Goal: Task Accomplishment & Management: Manage account settings

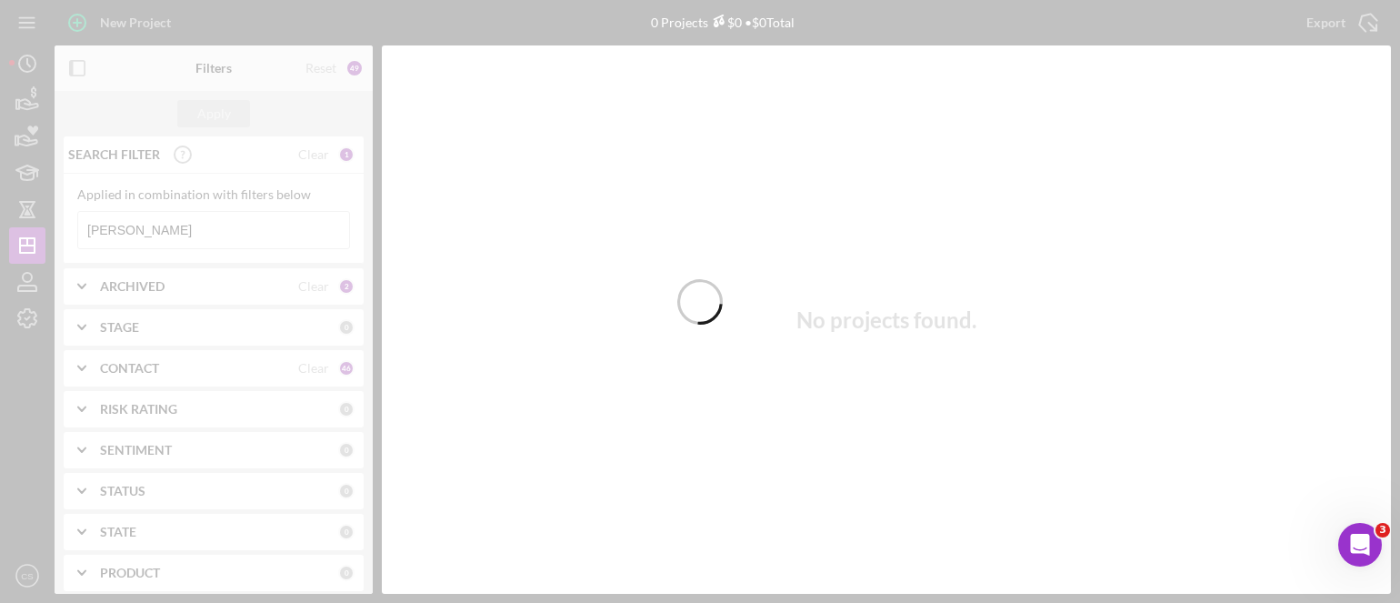
click at [168, 221] on div at bounding box center [700, 301] width 1400 height 603
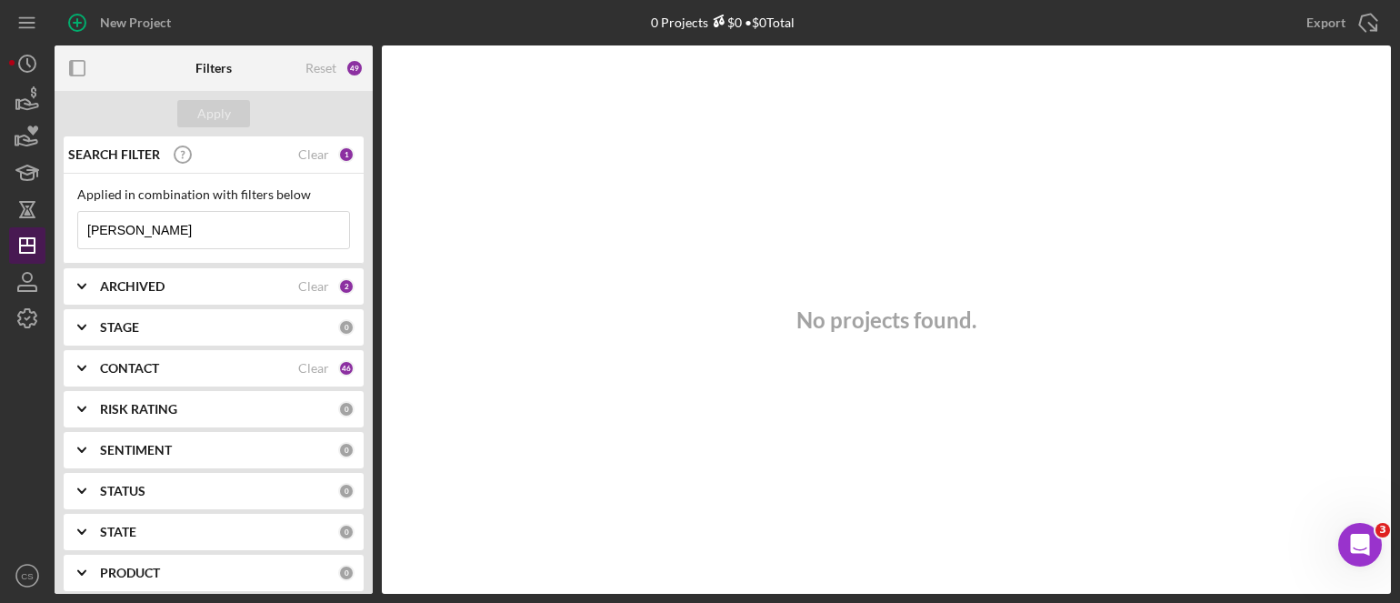
drag, startPoint x: 141, startPoint y: 226, endPoint x: 40, endPoint y: 228, distance: 101.0
click at [40, 228] on div "New Project 0 Projects $0 • $0 Total [PERSON_NAME] Export Icon/Export Filters R…" at bounding box center [700, 297] width 1382 height 594
type input "[PERSON_NAME]"
click at [212, 105] on div "Apply" at bounding box center [214, 113] width 34 height 27
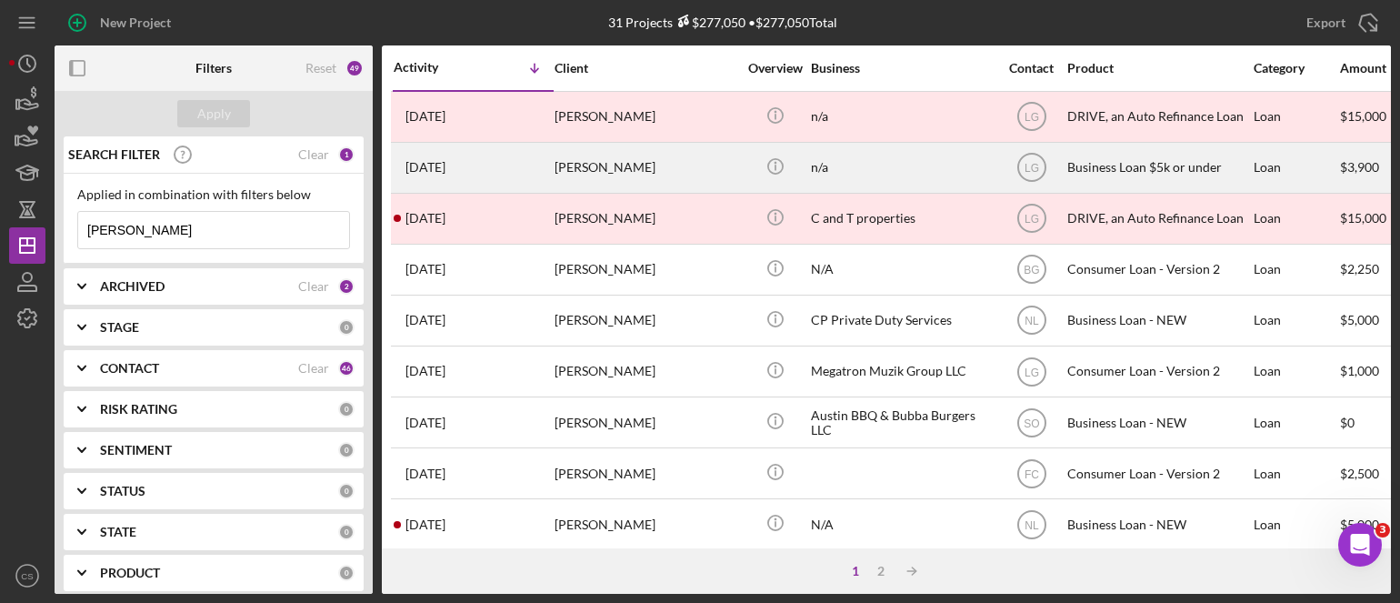
click at [575, 166] on div "[PERSON_NAME]" at bounding box center [646, 168] width 182 height 48
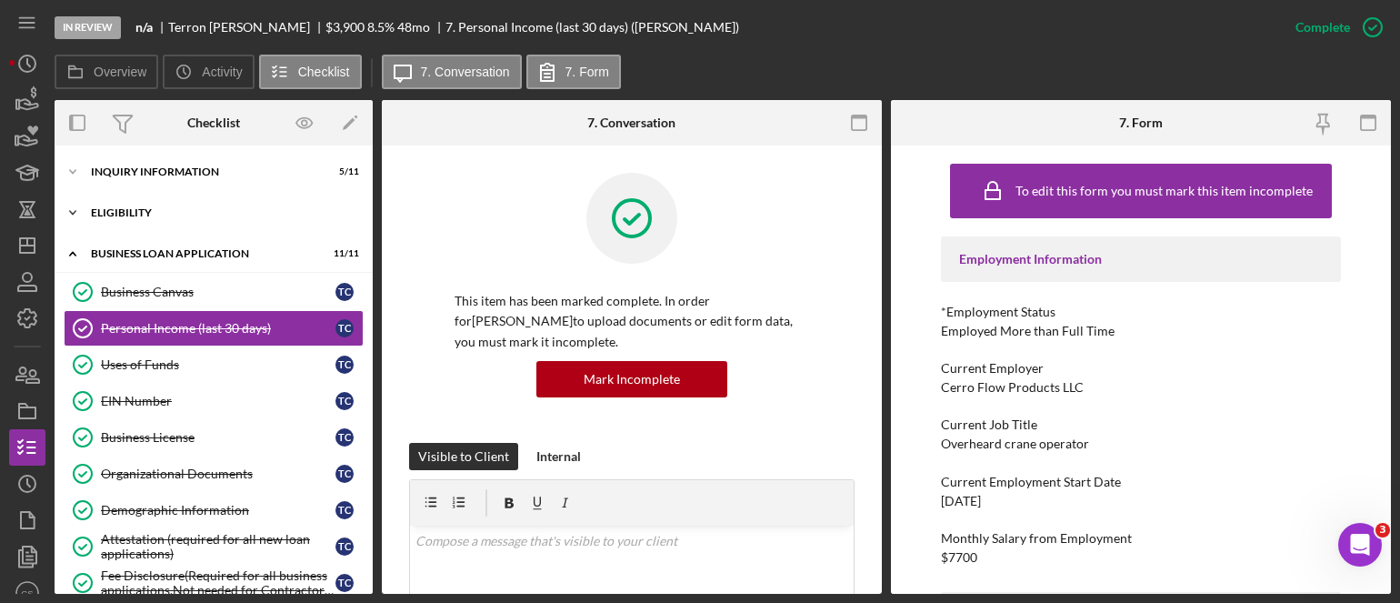
click at [73, 210] on icon "Icon/Expander" at bounding box center [73, 213] width 36 height 36
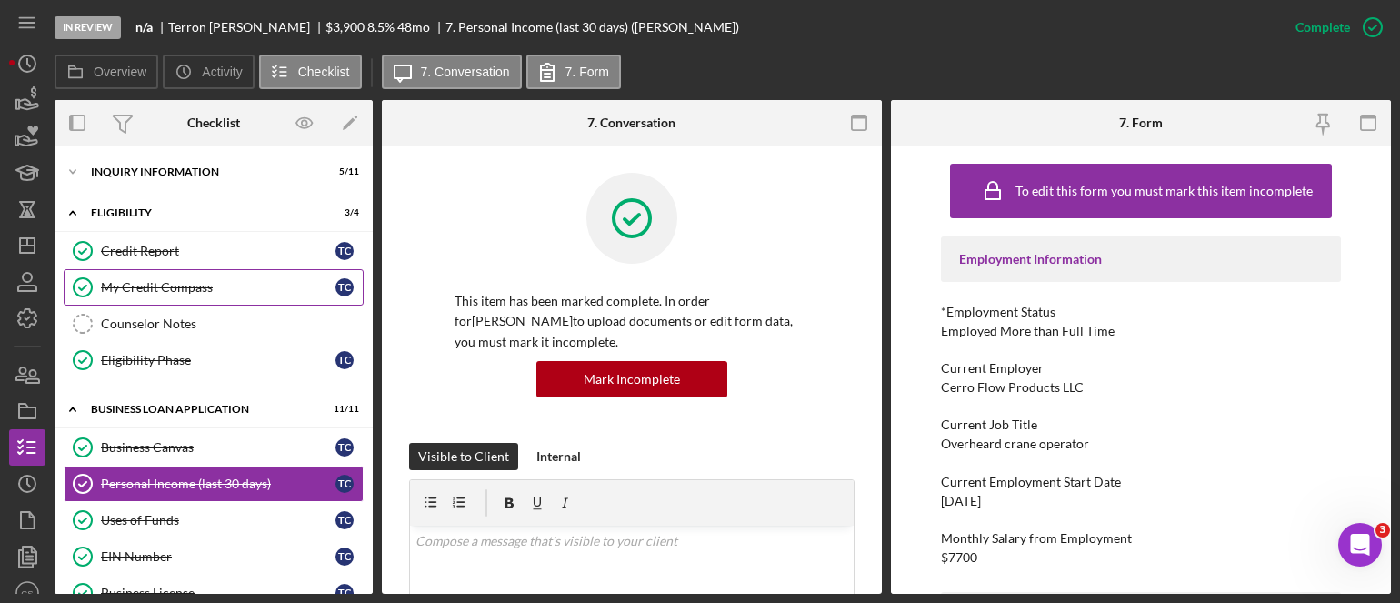
click at [118, 283] on div "My Credit Compass" at bounding box center [218, 287] width 235 height 15
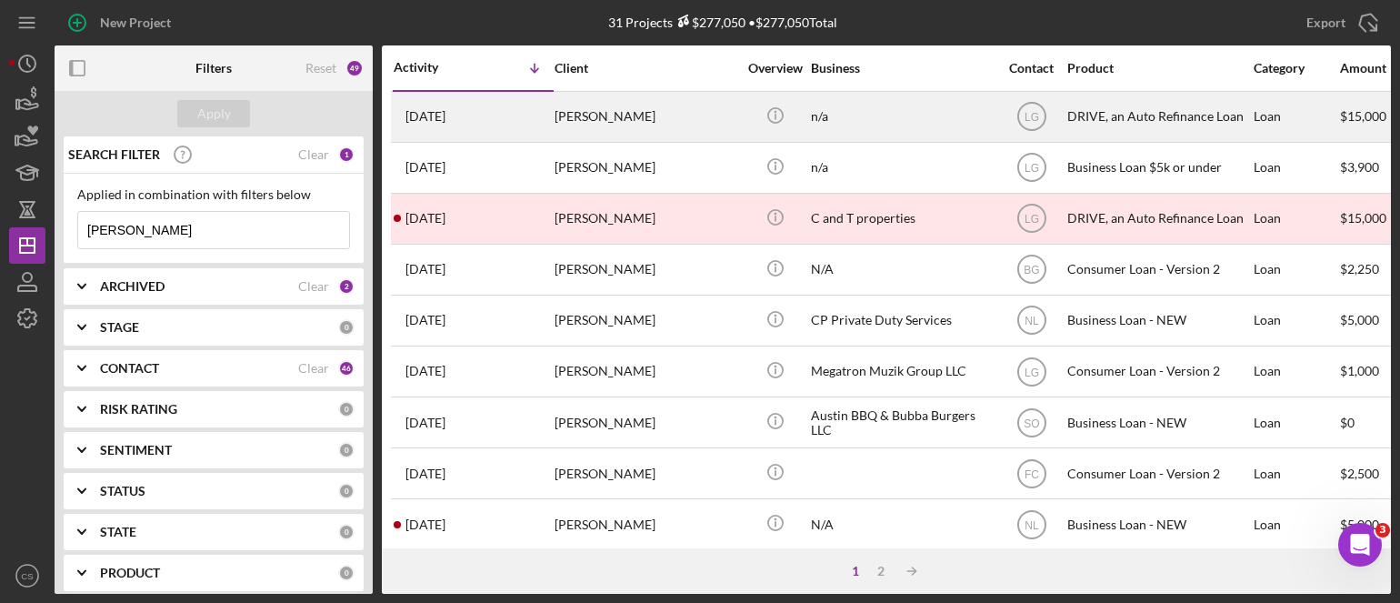
click at [495, 119] on div "[DATE] [PERSON_NAME]" at bounding box center [473, 117] width 159 height 48
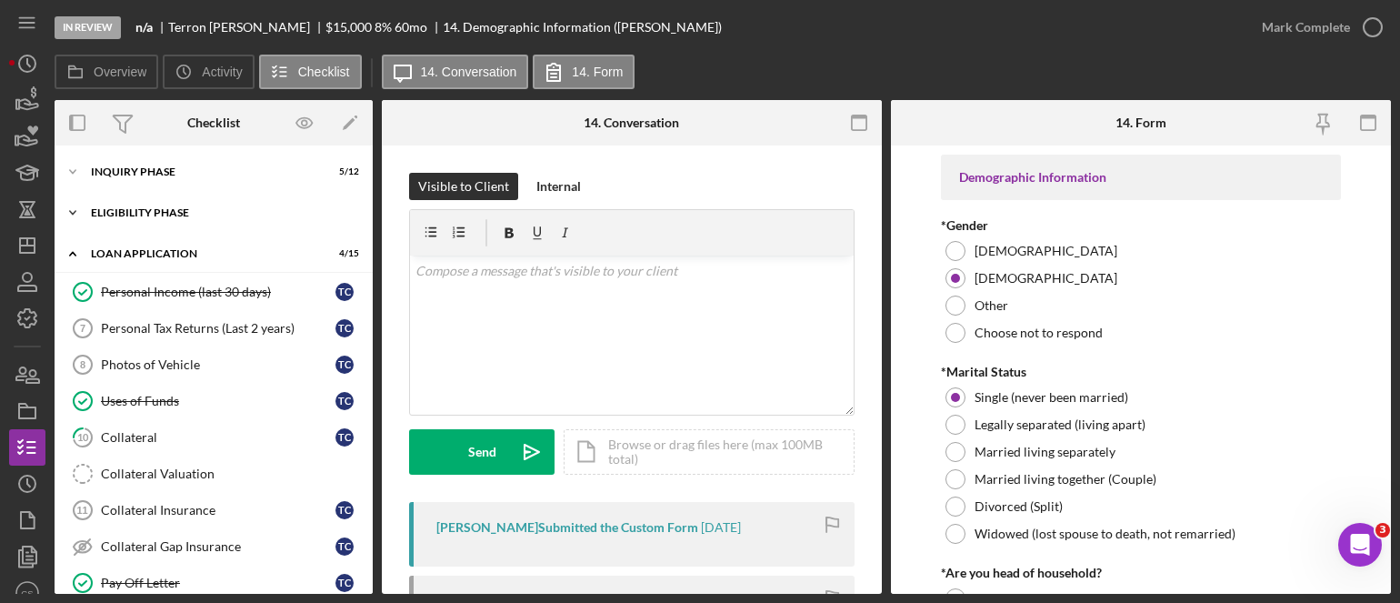
click at [71, 214] on polyline at bounding box center [72, 213] width 5 height 4
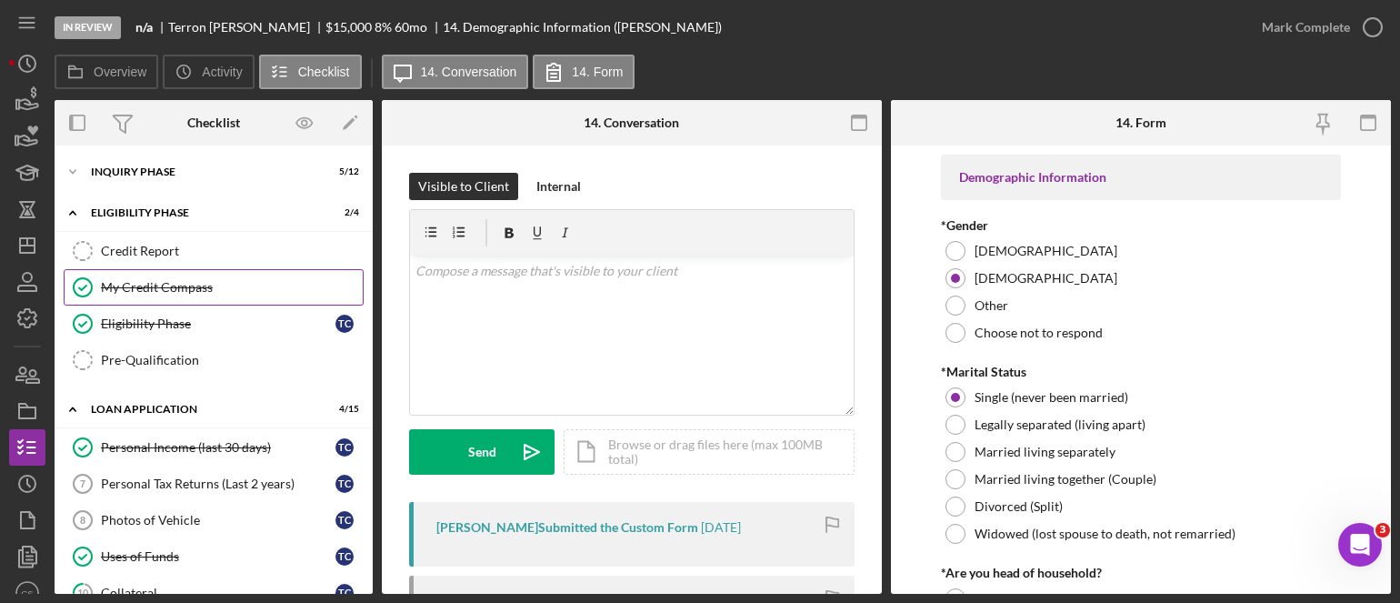
click at [119, 277] on link "My Credit Compass My Credit Compass" at bounding box center [214, 287] width 300 height 36
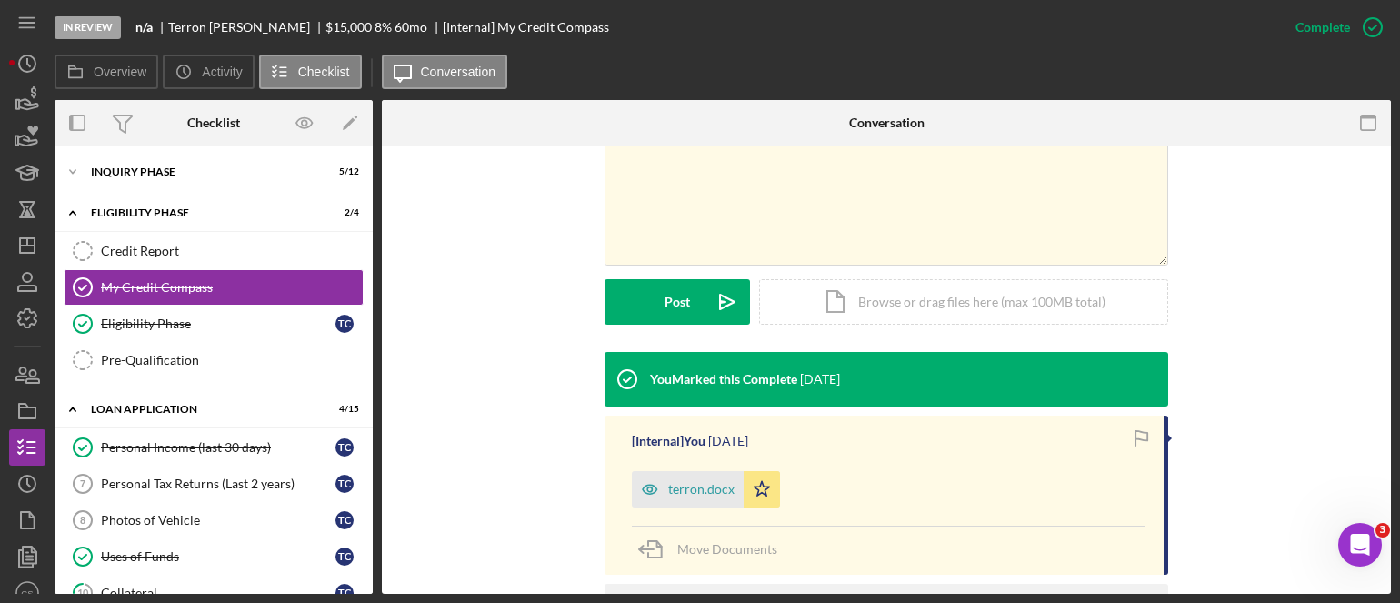
scroll to position [455, 0]
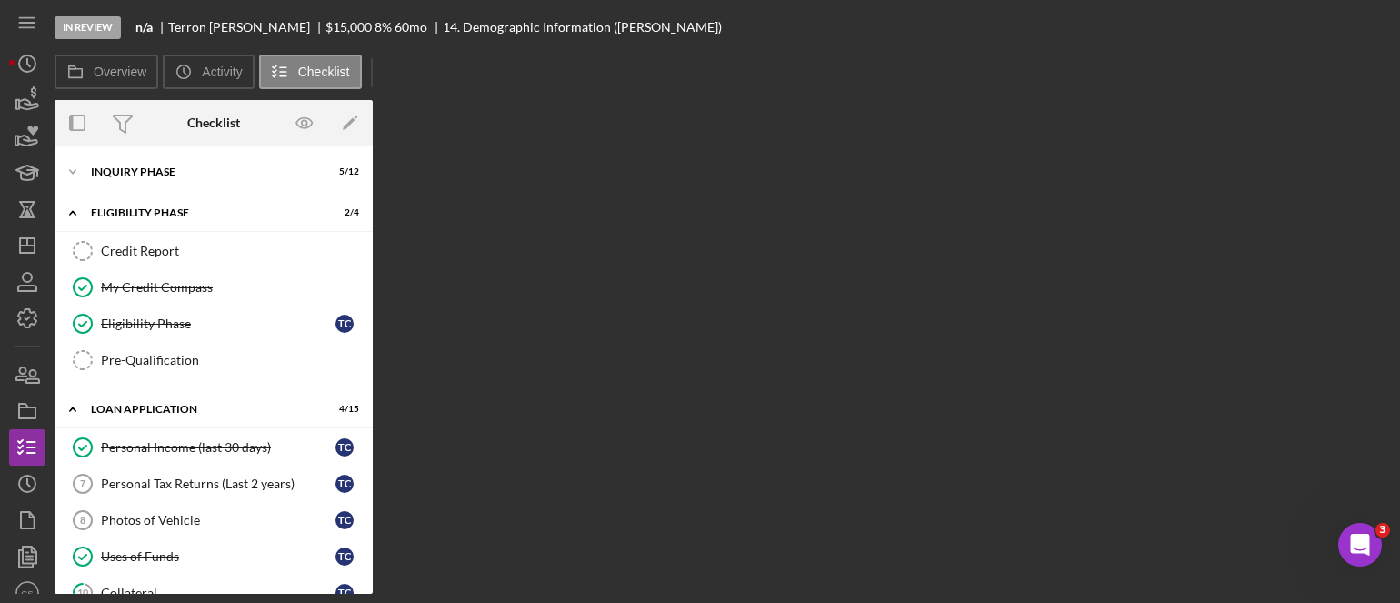
scroll to position [436, 0]
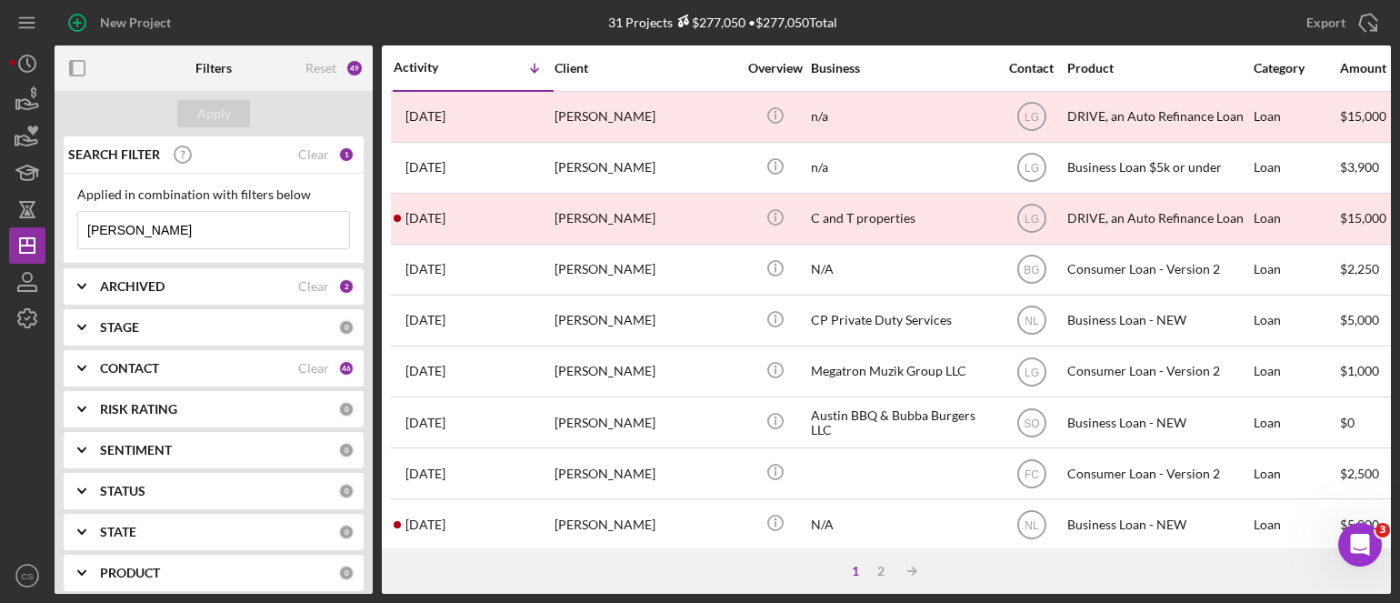
click at [153, 228] on input "[PERSON_NAME]" at bounding box center [213, 230] width 271 height 36
drag, startPoint x: 153, startPoint y: 228, endPoint x: 22, endPoint y: 217, distance: 131.4
click at [22, 217] on div "New Project 31 Projects $277,050 • $277,050 Total [PERSON_NAME] Export Icon/Exp…" at bounding box center [700, 297] width 1382 height 594
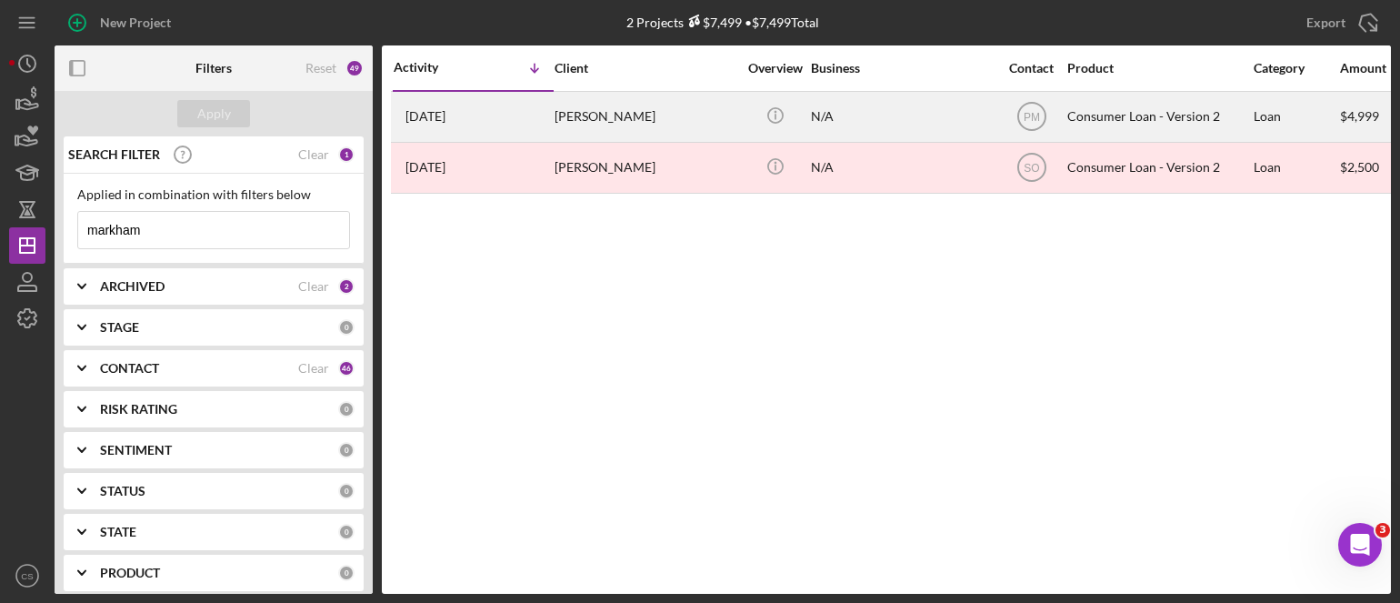
type input "markham"
click at [440, 118] on time "[DATE]" at bounding box center [426, 116] width 40 height 15
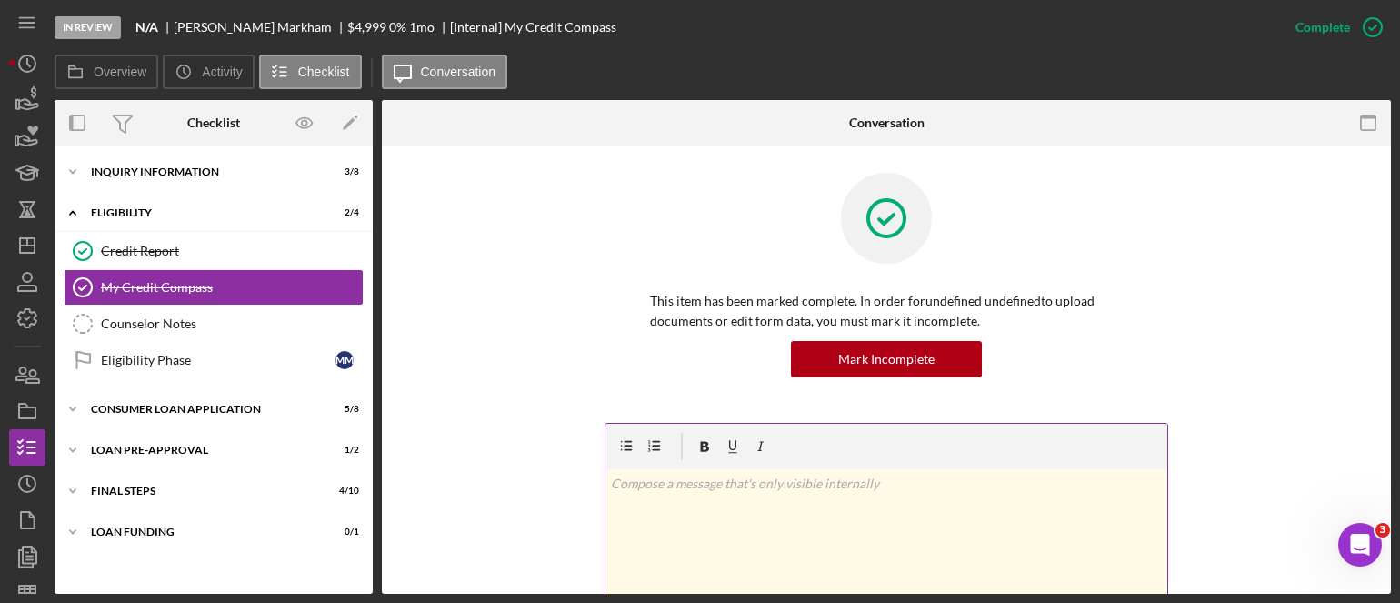
scroll to position [182, 0]
